Goal: Task Accomplishment & Management: Use online tool/utility

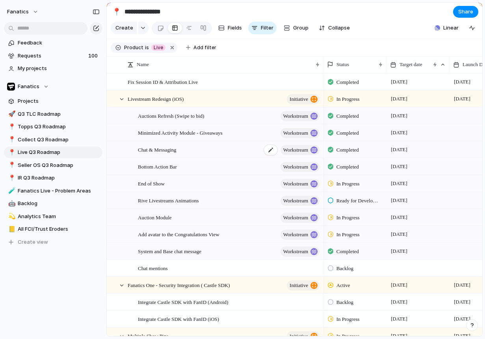
click at [174, 149] on span "Chat & Messaging" at bounding box center [157, 149] width 39 height 9
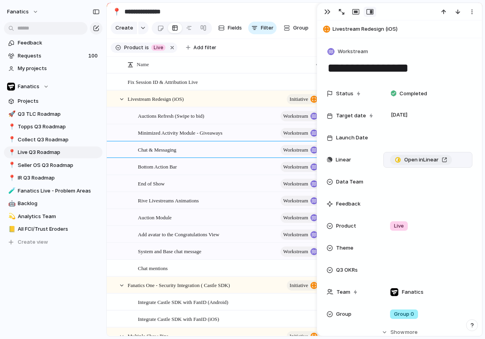
click at [424, 159] on span "Open in Linear" at bounding box center [421, 160] width 34 height 8
click at [329, 14] on div "button" at bounding box center [327, 12] width 6 height 6
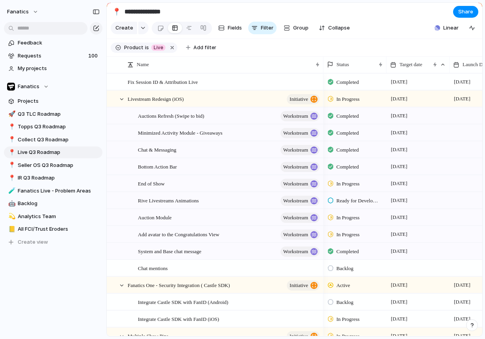
scroll to position [0, 43]
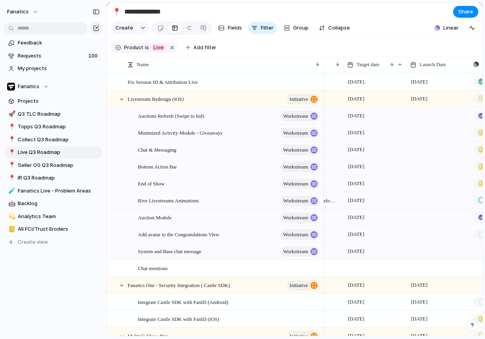
click at [428, 116] on div at bounding box center [437, 116] width 63 height 16
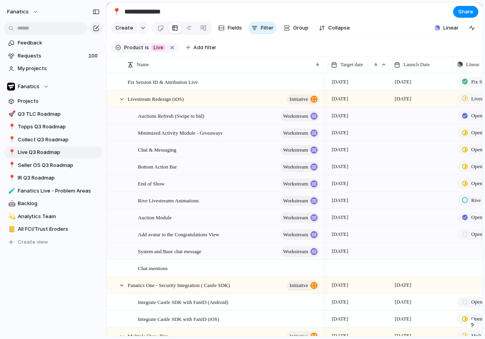
scroll to position [0, 61]
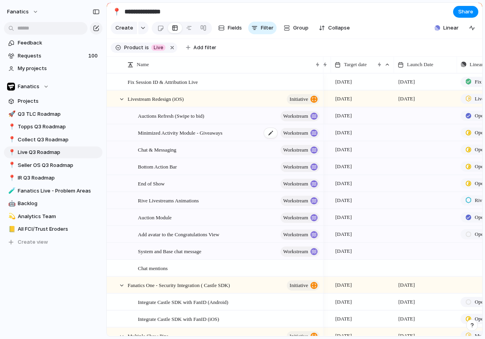
click at [180, 135] on span "Minimized Activity Module - Giveaways" at bounding box center [180, 132] width 84 height 9
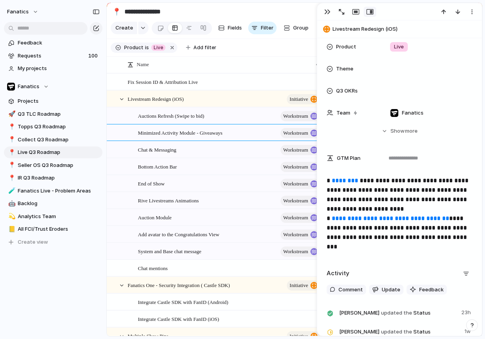
click at [390, 192] on p "**********" at bounding box center [399, 214] width 146 height 76
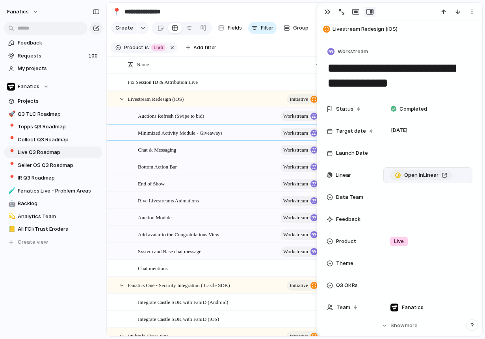
click at [412, 173] on span "Open in Linear" at bounding box center [421, 175] width 34 height 8
click at [328, 12] on div "button" at bounding box center [327, 12] width 6 height 6
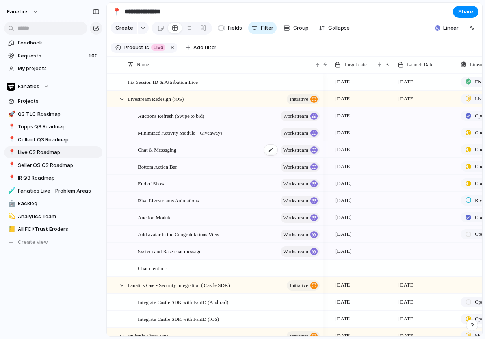
click at [204, 150] on div "Chat & Messaging workstream" at bounding box center [229, 150] width 183 height 16
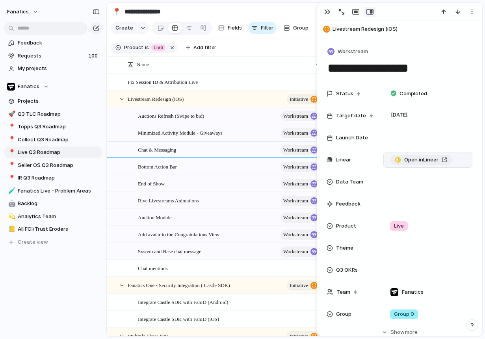
click at [417, 164] on link "Open in Linear" at bounding box center [421, 160] width 62 height 10
